Goal: Information Seeking & Learning: Find specific fact

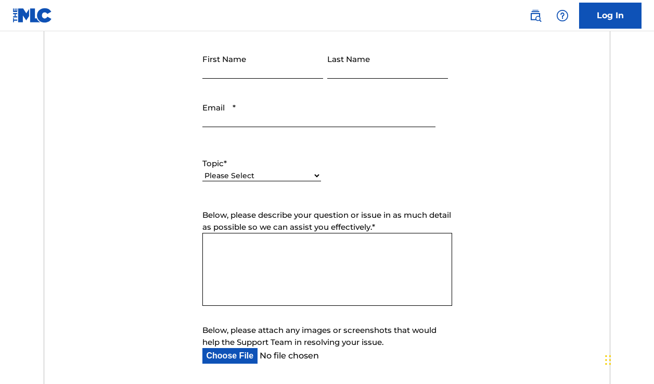
scroll to position [434, 0]
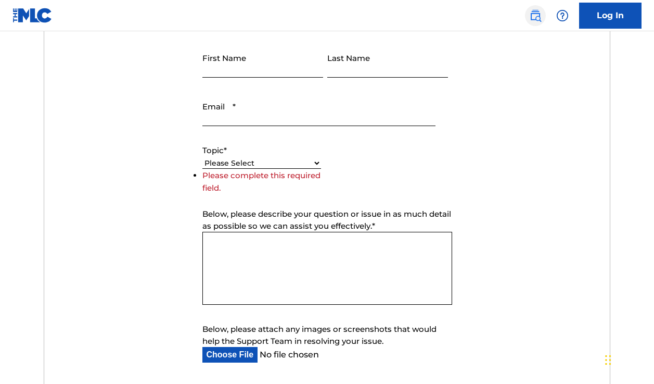
click at [539, 18] on img at bounding box center [535, 15] width 12 height 12
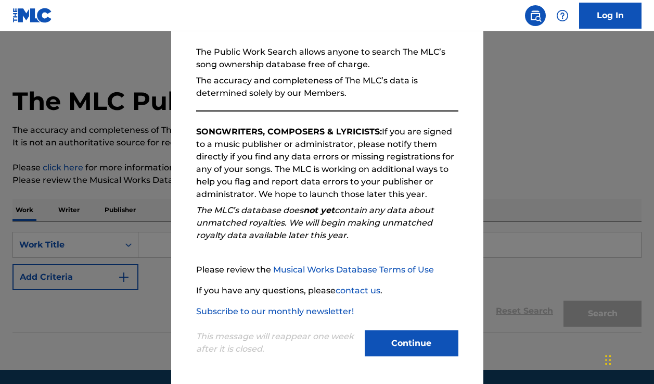
scroll to position [93, 0]
click at [420, 342] on button "Continue" at bounding box center [412, 343] width 94 height 26
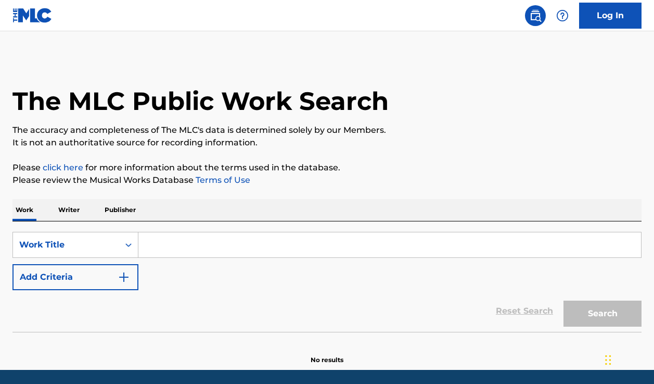
click at [173, 256] on input "Search Form" at bounding box center [389, 244] width 503 height 25
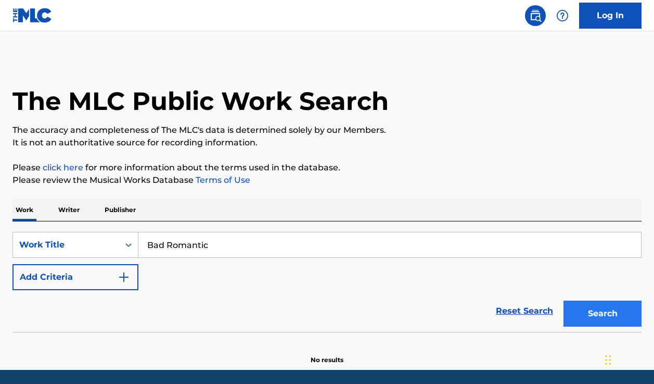
type input "Bad Romantic"
click at [594, 316] on button "Search" at bounding box center [603, 313] width 78 height 26
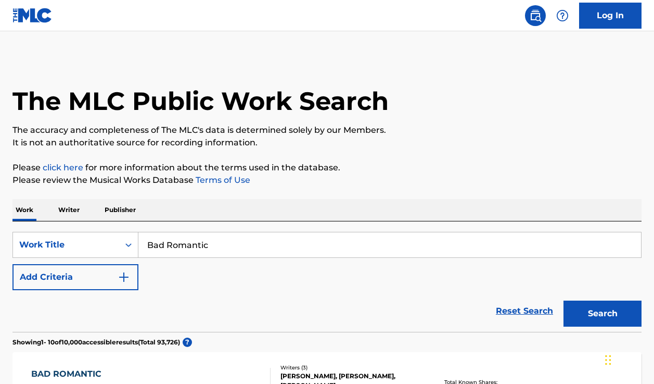
scroll to position [0, 0]
click at [260, 243] on input "Bad Romantic" at bounding box center [389, 244] width 503 height 25
click at [124, 275] on img "Search Form" at bounding box center [124, 277] width 12 height 12
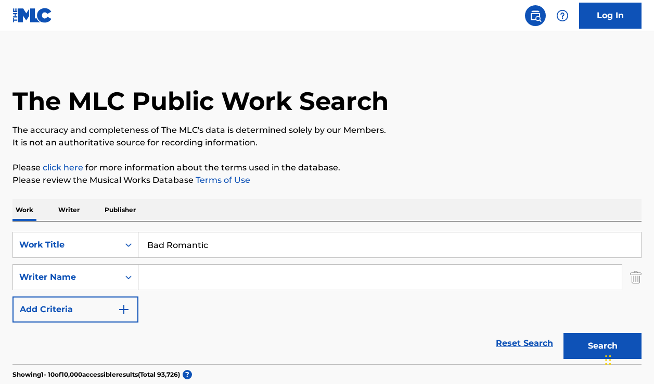
click at [199, 278] on input "Search Form" at bounding box center [380, 276] width 484 height 25
type input "[PERSON_NAME]"
click at [603, 346] on button "Search" at bounding box center [603, 346] width 78 height 26
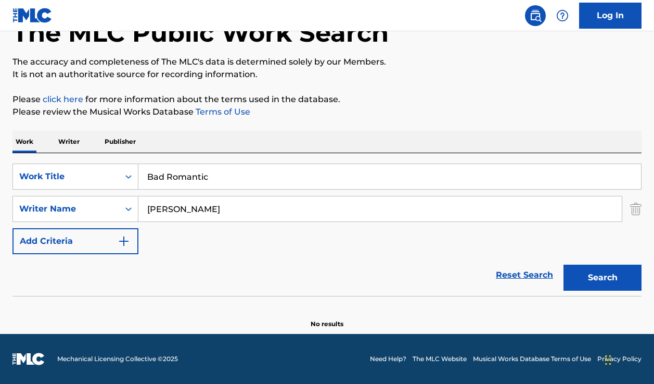
scroll to position [68, 0]
click at [608, 282] on button "Search" at bounding box center [603, 277] width 78 height 26
drag, startPoint x: 214, startPoint y: 209, endPoint x: 118, endPoint y: 208, distance: 96.8
click at [118, 208] on div "SearchWithCriteria90bd6408-2057-47de-a85f-1a293e28839a Writer Name [PERSON_NAME]" at bounding box center [326, 209] width 629 height 26
drag, startPoint x: 227, startPoint y: 178, endPoint x: 128, endPoint y: 178, distance: 99.4
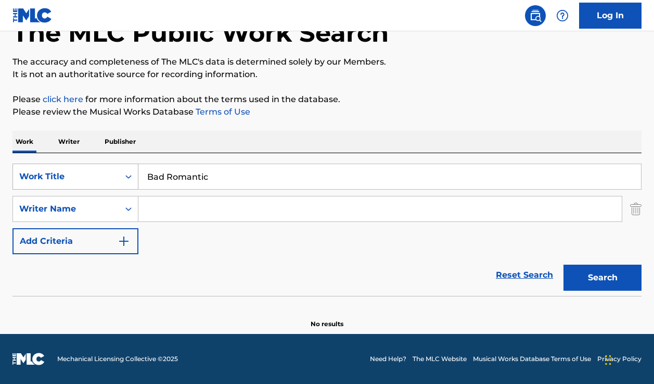
click at [128, 178] on div "SearchWithCriteria724f2223-ecb2-4c82-a169-c718039762a6 Work Title Bad Romantic" at bounding box center [326, 176] width 629 height 26
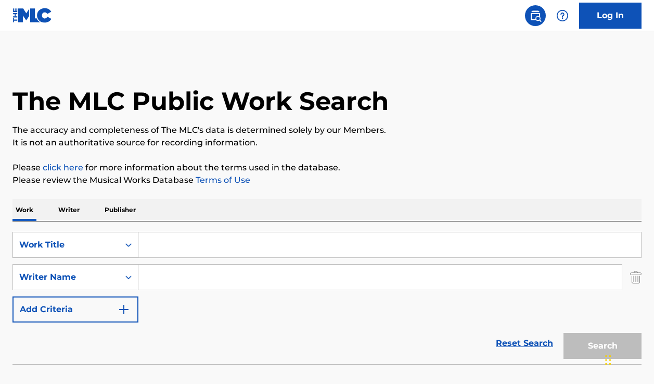
scroll to position [0, 0]
click at [541, 15] on img at bounding box center [535, 15] width 12 height 12
click at [30, 16] on img at bounding box center [32, 15] width 40 height 15
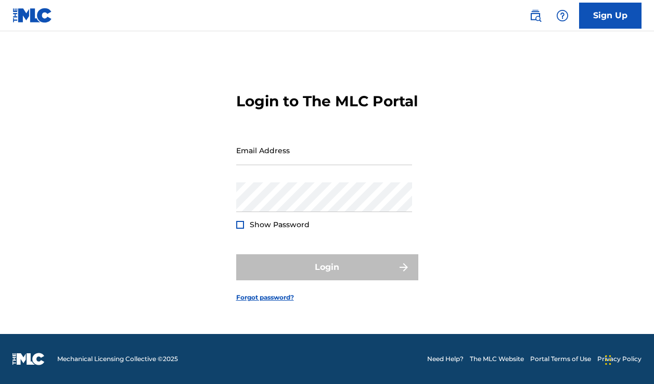
scroll to position [14, 0]
click at [502, 353] on footer "Mechanical Licensing Collective © 2025 Need Help? The MLC Website Portal Terms …" at bounding box center [327, 359] width 654 height 50
click at [499, 358] on link "The MLC Website" at bounding box center [497, 358] width 54 height 9
